Goal: Check status

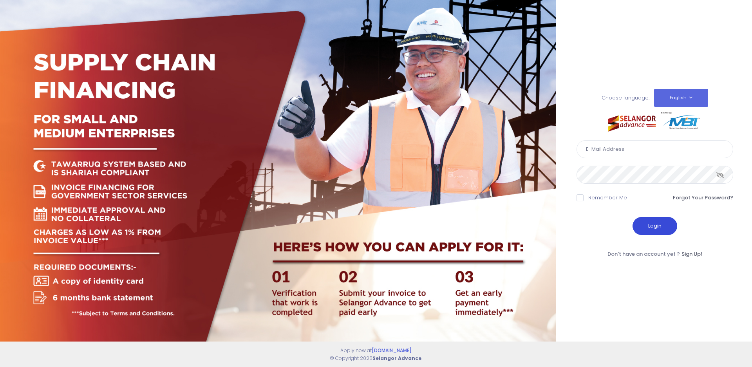
type input "[EMAIL_ADDRESS][DOMAIN_NAME]"
click at [650, 227] on button "Login" at bounding box center [655, 226] width 45 height 18
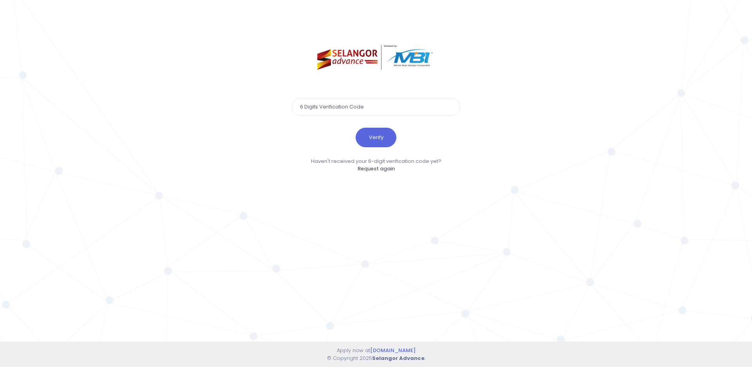
click at [322, 107] on input "text" at bounding box center [376, 107] width 168 height 18
click at [369, 134] on button "Verify" at bounding box center [376, 138] width 41 height 20
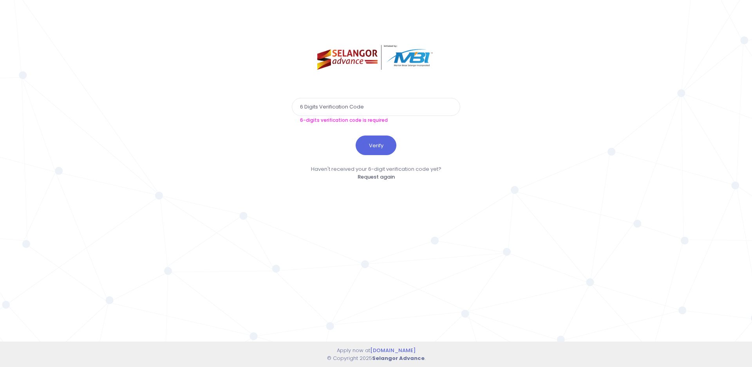
click at [308, 107] on input "text" at bounding box center [376, 107] width 168 height 18
paste input "363295"
type input "363295"
click at [367, 143] on button "Verify" at bounding box center [376, 146] width 41 height 20
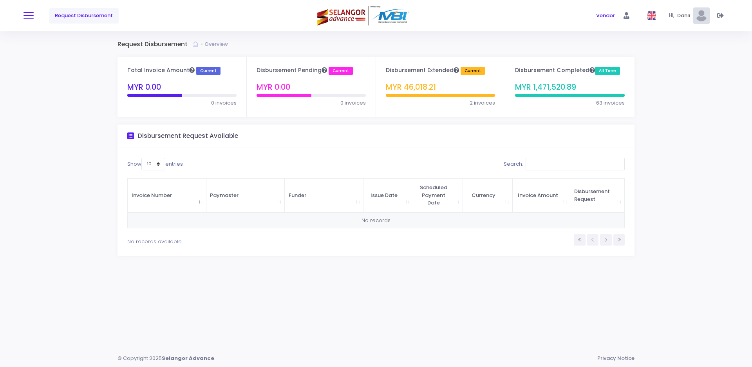
click at [33, 15] on button at bounding box center [29, 16] width 10 height 10
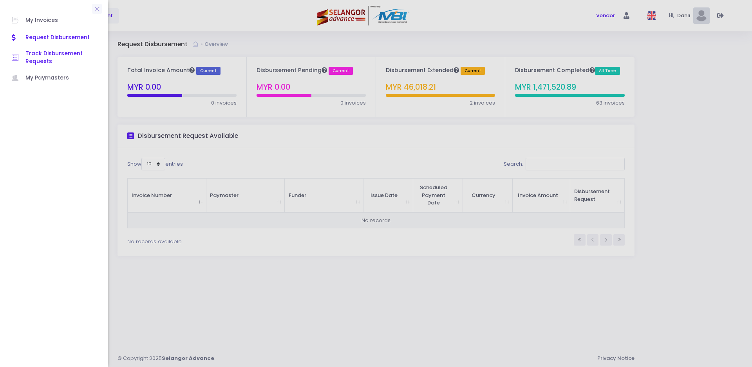
click at [49, 51] on span "Track Disbursement Requests" at bounding box center [60, 58] width 71 height 16
